Goal: Transaction & Acquisition: Purchase product/service

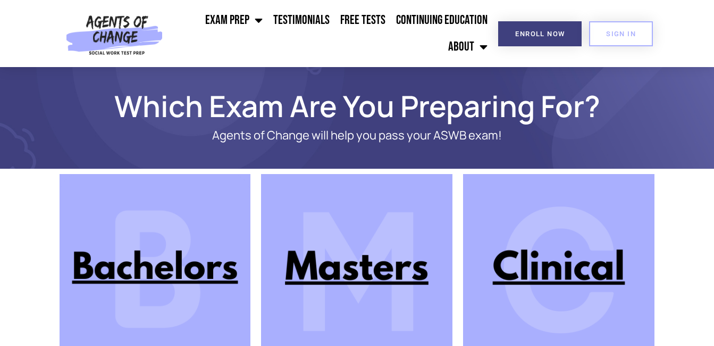
click at [364, 275] on img at bounding box center [356, 269] width 191 height 191
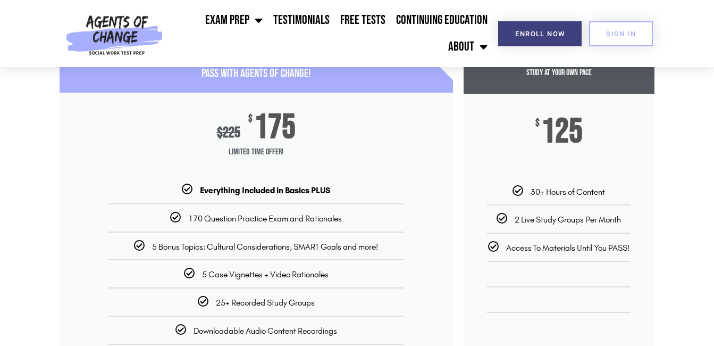
scroll to position [140, 0]
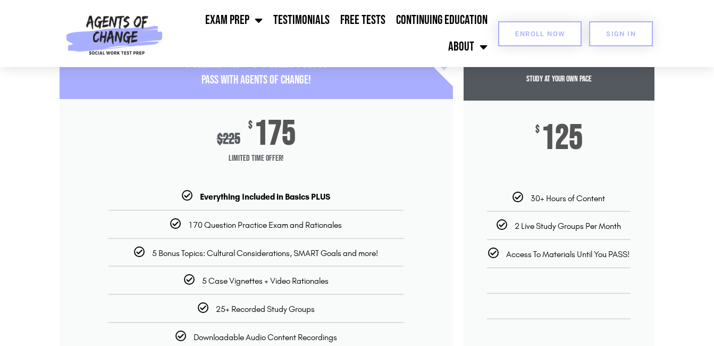
click at [543, 37] on span "Enroll Now" at bounding box center [539, 33] width 49 height 7
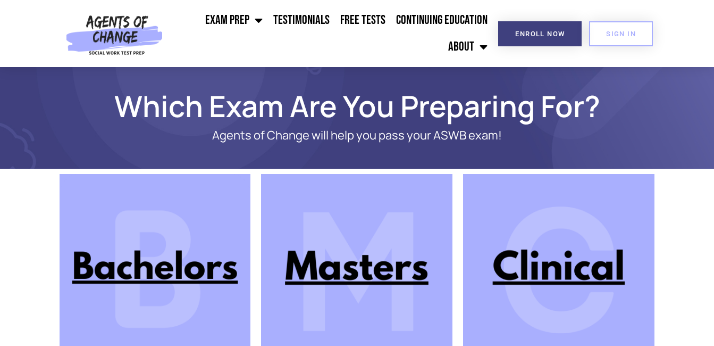
click at [352, 278] on img at bounding box center [356, 269] width 191 height 191
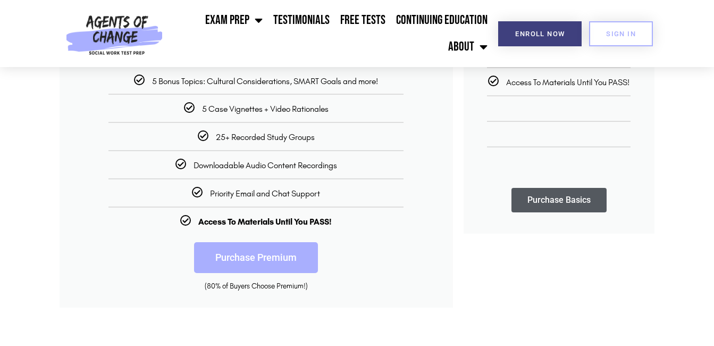
scroll to position [322, 0]
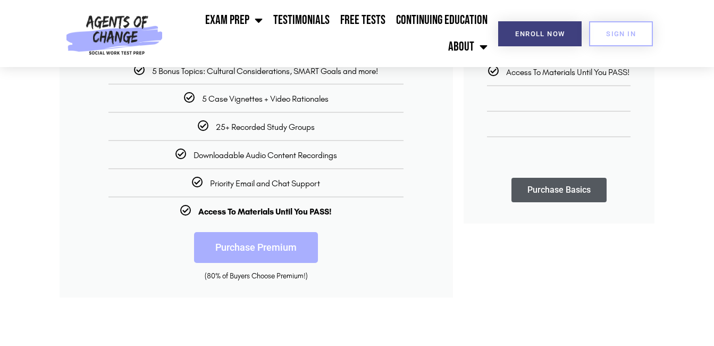
click at [257, 247] on link "Purchase Premium" at bounding box center [256, 247] width 124 height 31
click at [545, 194] on link "Purchase Basics" at bounding box center [559, 190] width 95 height 24
click at [250, 244] on link "Purchase Premium" at bounding box center [256, 247] width 124 height 31
